Goal: Information Seeking & Learning: Understand process/instructions

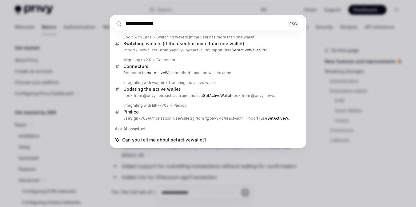
scroll to position [126, 0]
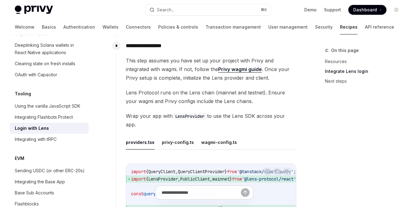
scroll to position [371, 0]
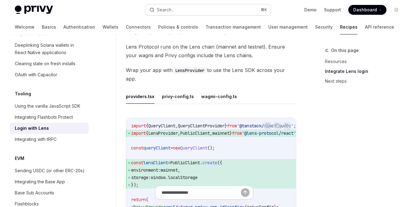
click at [164, 9] on div "Search..." at bounding box center [165, 9] width 17 height 7
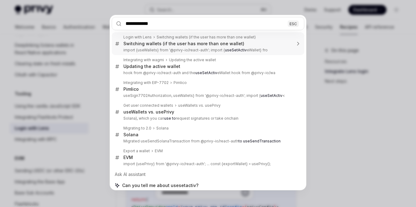
type input "**********"
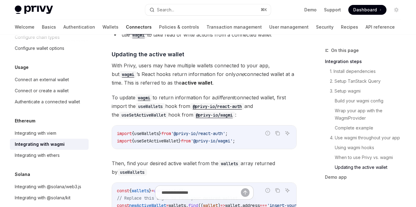
scroll to position [41, 0]
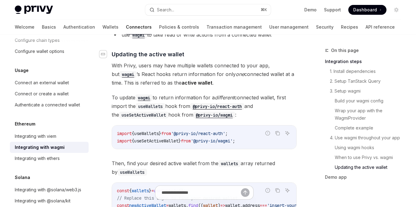
click at [106, 52] on div "Navigate to header" at bounding box center [102, 53] width 7 height 7
click at [42, 24] on link "Basics" at bounding box center [49, 27] width 14 height 15
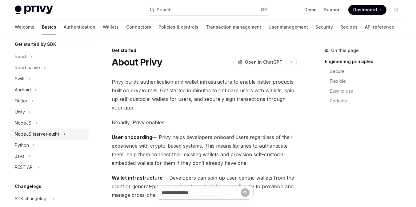
scroll to position [131, 0]
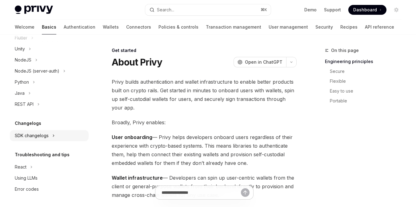
click at [39, 133] on div "SDK changelogs" at bounding box center [32, 135] width 34 height 7
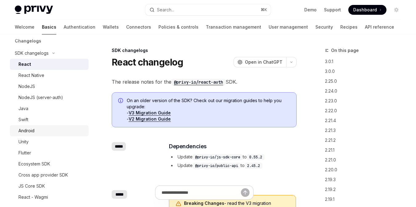
scroll to position [237, 0]
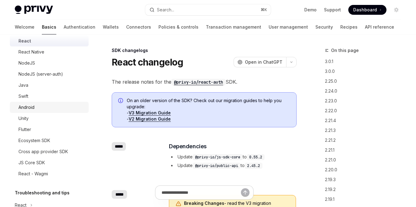
click at [39, 104] on div "Android" at bounding box center [51, 107] width 66 height 7
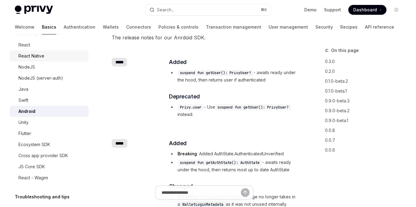
scroll to position [222, 0]
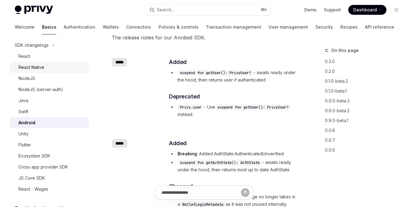
click at [48, 65] on div "React Native" at bounding box center [51, 67] width 66 height 7
type textarea "*"
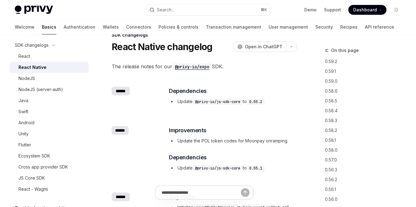
scroll to position [23, 0]
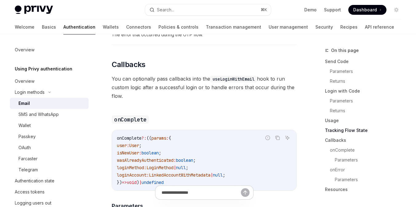
scroll to position [922, 0]
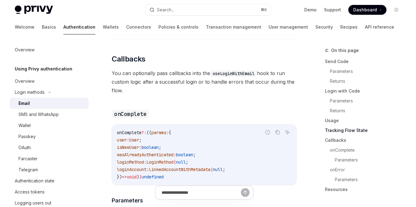
click at [137, 150] on span "isNewUser" at bounding box center [128, 148] width 22 height 6
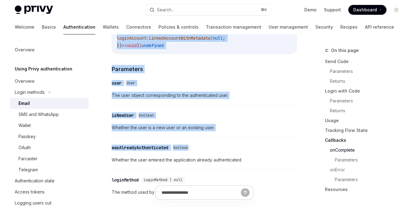
scroll to position [1057, 0]
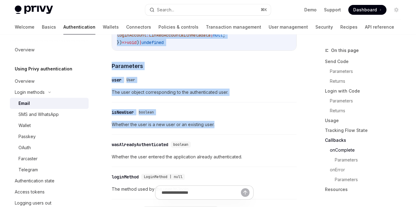
copy div "Callbacks You can optionally pass callbacks into the useLoginWithEmail hook to …"
drag, startPoint x: 113, startPoint y: 61, endPoint x: 228, endPoint y: 135, distance: 137.0
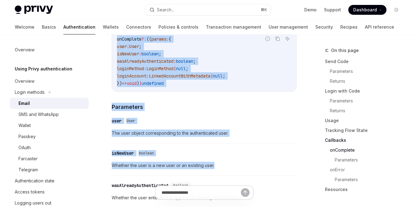
scroll to position [1002, 0]
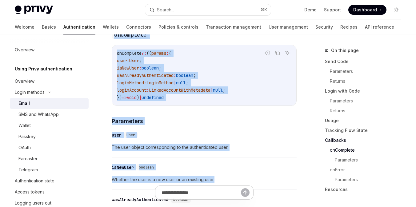
click at [200, 101] on code "onComplete ?: (( params : { user : User ; isNewUser : boolean ; wasAlreadyAuthe…" at bounding box center [204, 75] width 174 height 52
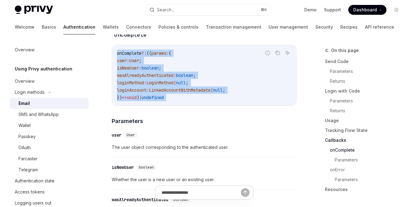
drag, startPoint x: 200, startPoint y: 101, endPoint x: 109, endPoint y: 44, distance: 106.5
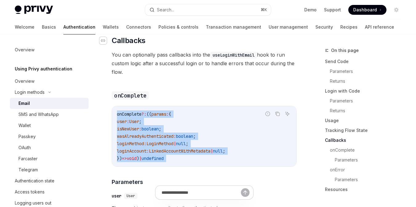
click at [104, 43] on div "Navigate to header" at bounding box center [102, 40] width 7 height 7
